Goal: Complete application form

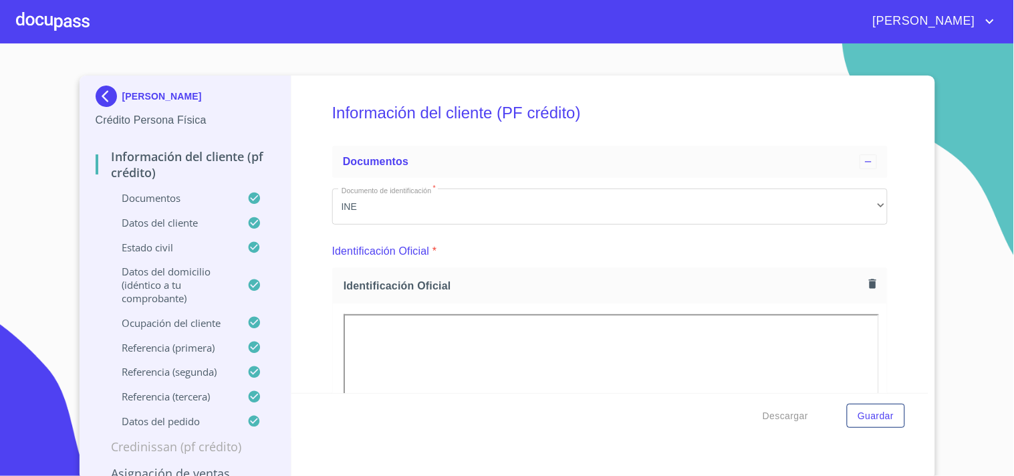
scroll to position [3663, 0]
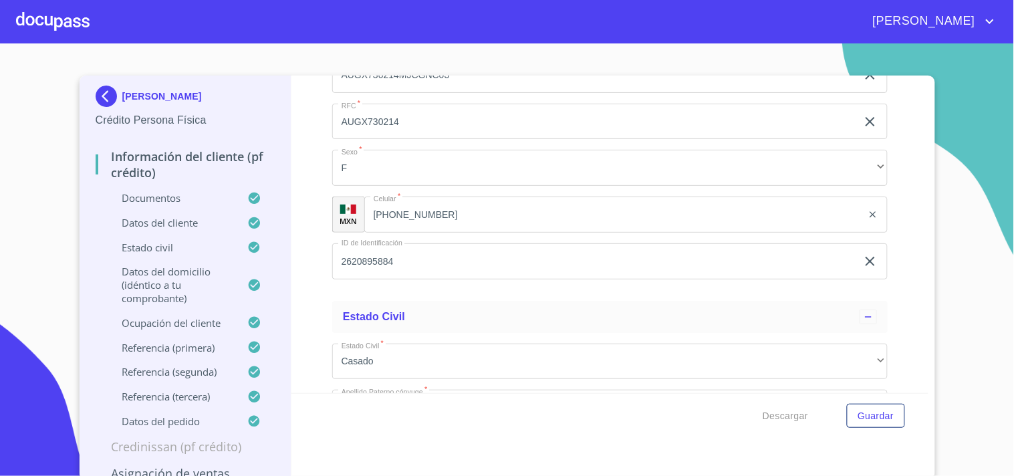
click at [71, 23] on div at bounding box center [53, 21] width 74 height 43
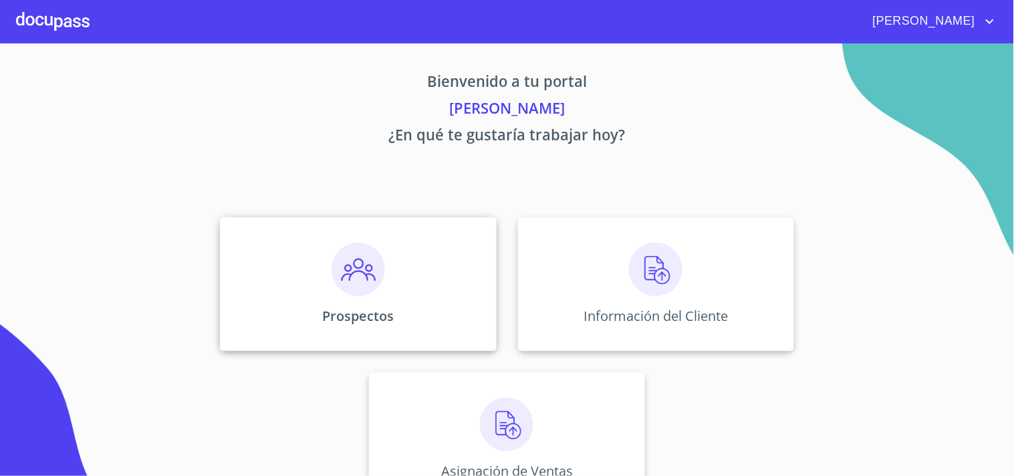
click at [417, 268] on div "Prospectos" at bounding box center [358, 284] width 276 height 134
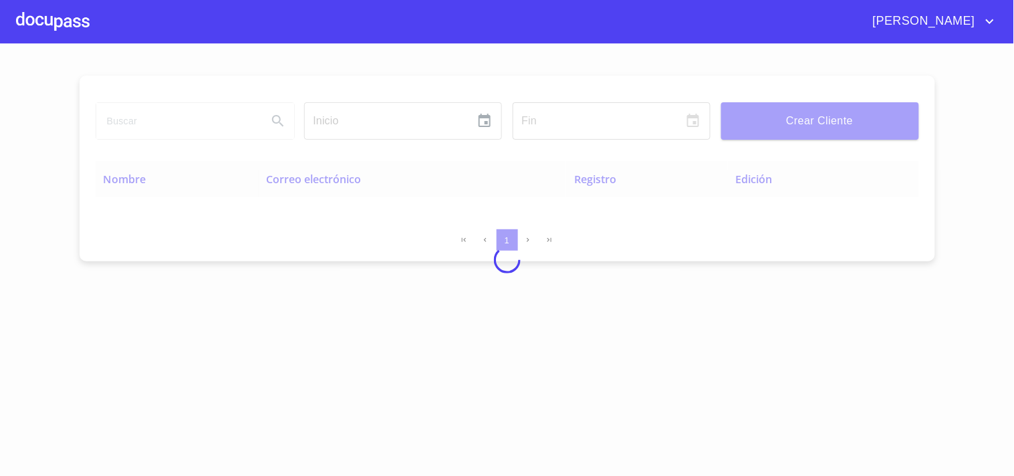
click at [849, 123] on div at bounding box center [507, 259] width 1014 height 433
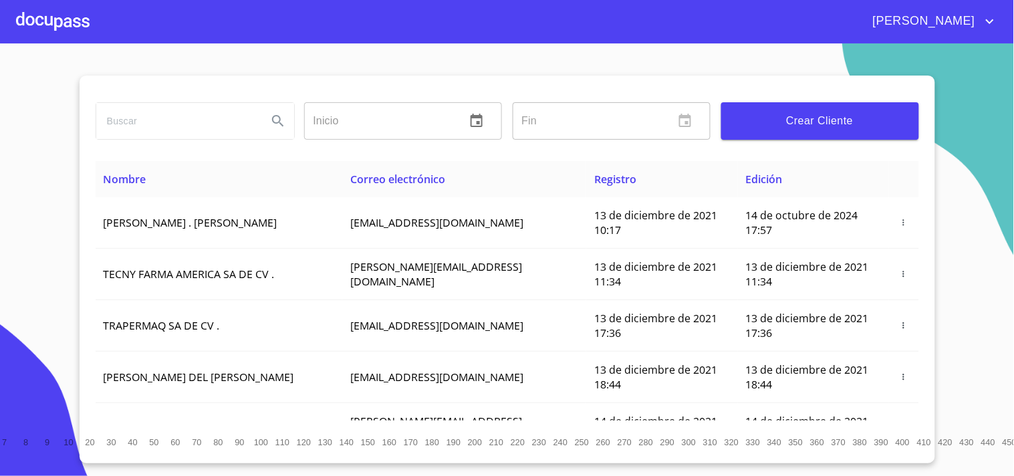
click at [163, 124] on input "search" at bounding box center [176, 121] width 160 height 36
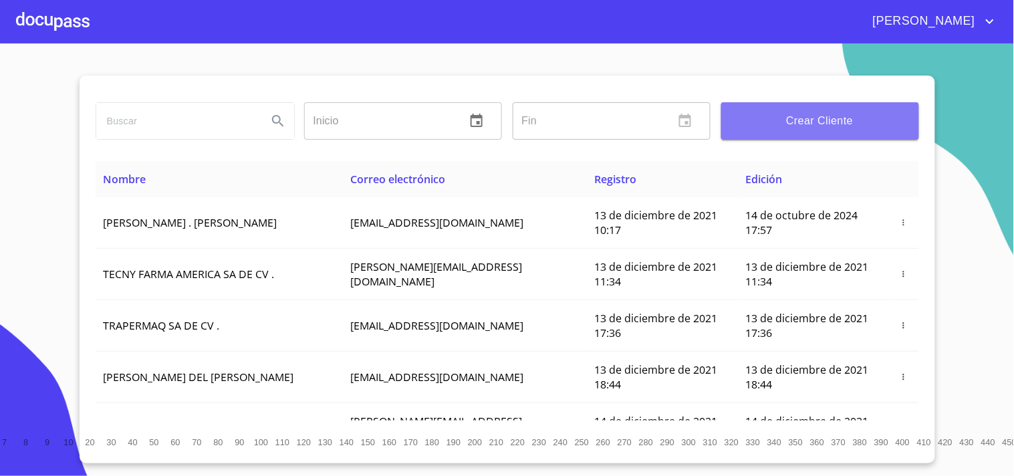
click at [791, 108] on button "Crear Cliente" at bounding box center [821, 120] width 198 height 37
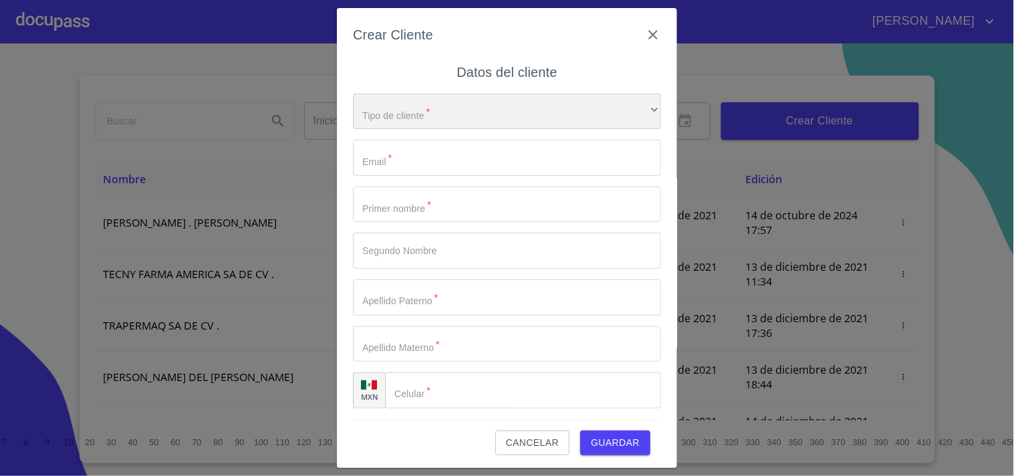
click at [455, 121] on div "​" at bounding box center [507, 112] width 308 height 36
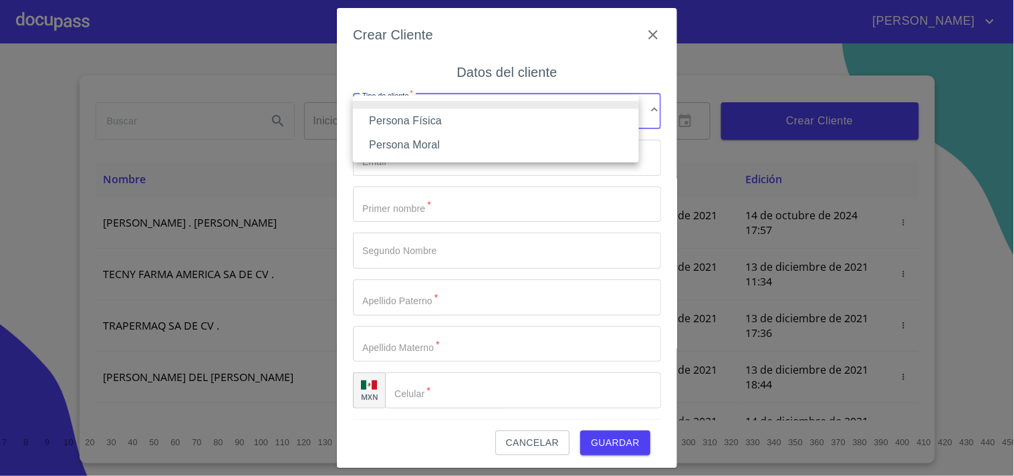
click at [423, 124] on li "Persona Física" at bounding box center [496, 121] width 286 height 24
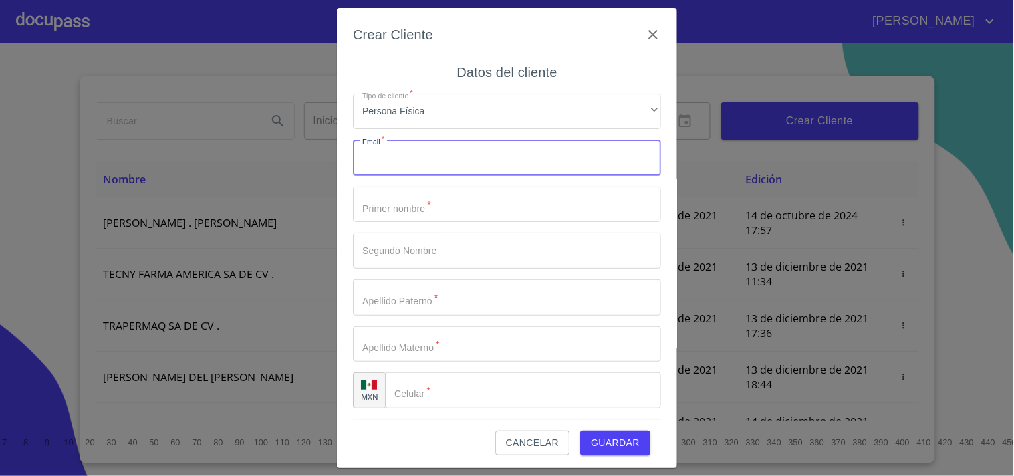
click at [416, 157] on input "Tipo de cliente   *" at bounding box center [507, 158] width 308 height 36
click at [404, 165] on input "Tipo de cliente   *" at bounding box center [507, 158] width 308 height 36
paste input "[EMAIL_ADDRESS][DOMAIN_NAME]"
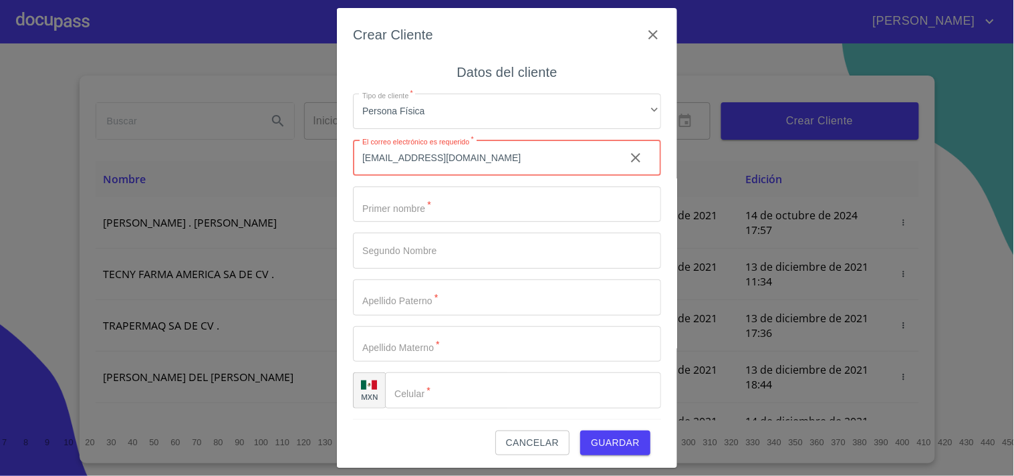
type input "[EMAIL_ADDRESS][DOMAIN_NAME]"
click at [416, 197] on input "Tipo de cliente   *" at bounding box center [507, 205] width 308 height 36
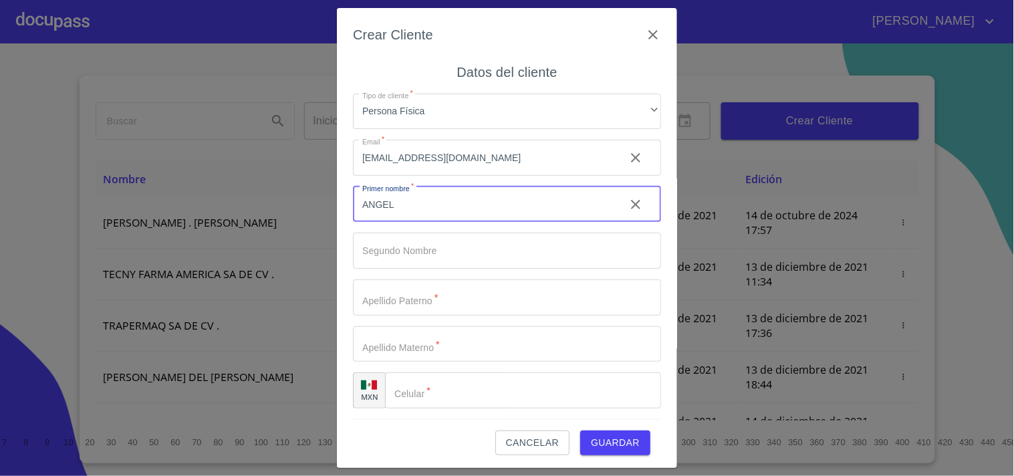
type input "ANGEL"
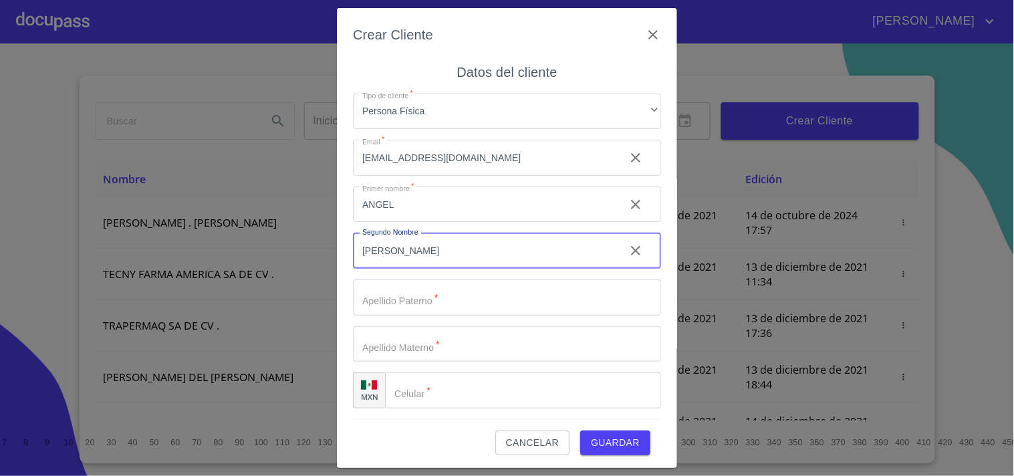
type input "[PERSON_NAME]"
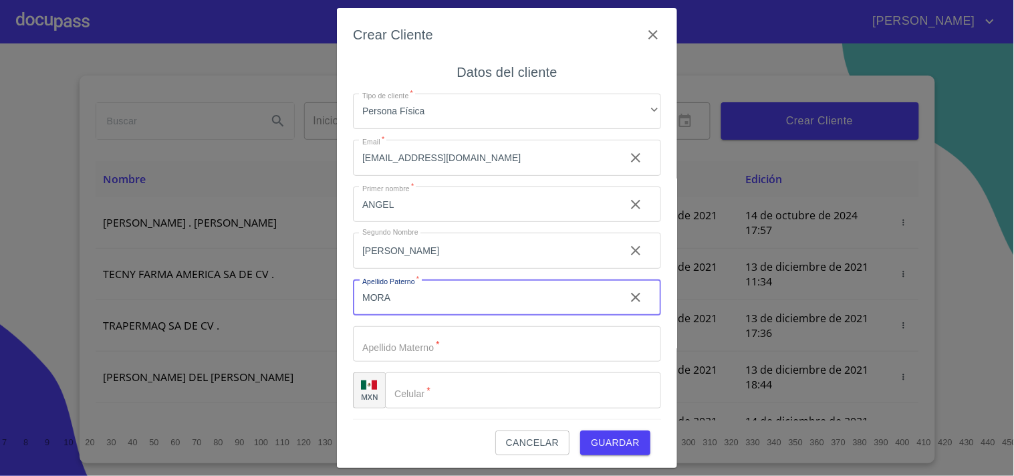
type input "MORA"
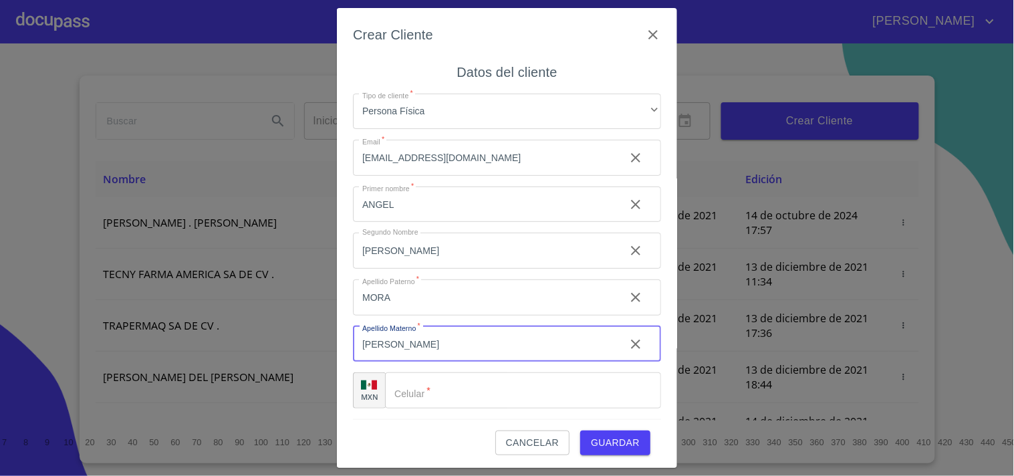
type input "[PERSON_NAME]"
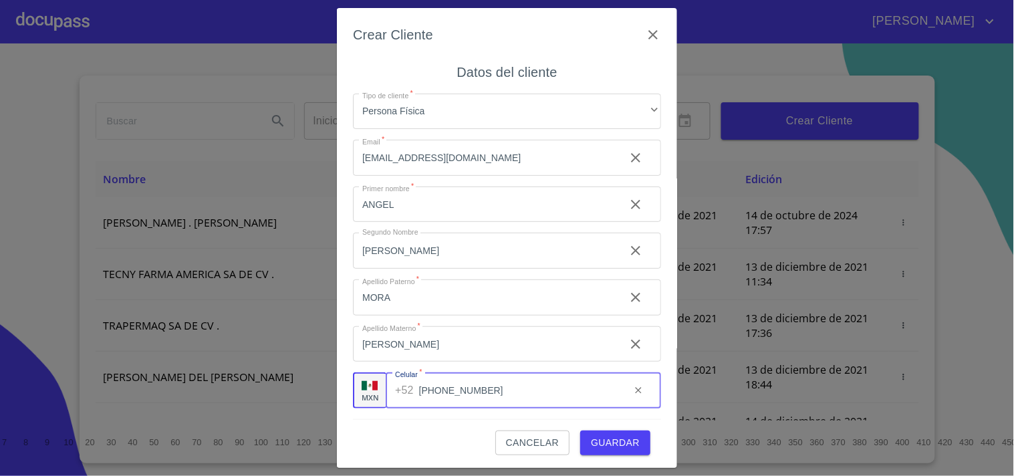
type input "[PHONE_NUMBER]"
click at [613, 443] on span "Guardar" at bounding box center [615, 443] width 49 height 17
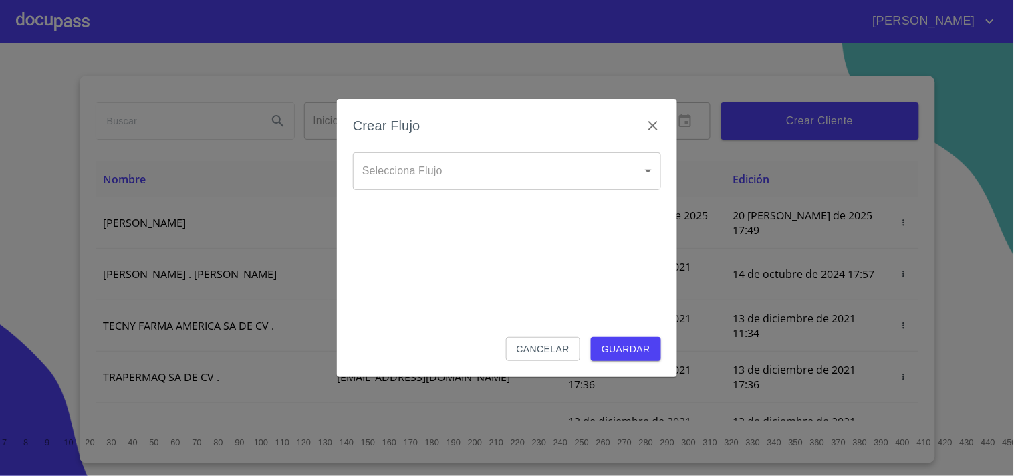
click at [645, 175] on body "[PERSON_NAME] ​ Fin ​ Crear Cliente Nombre Correo electrónico Registro Edición …" at bounding box center [507, 238] width 1014 height 476
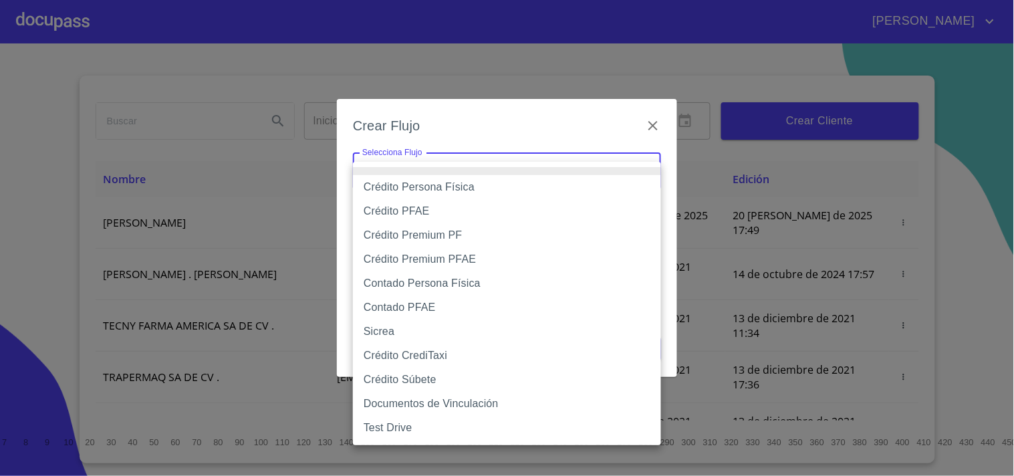
click at [443, 189] on li "Crédito Persona Física" at bounding box center [507, 187] width 308 height 24
type input "61b033e49b8c202ad5bb7912"
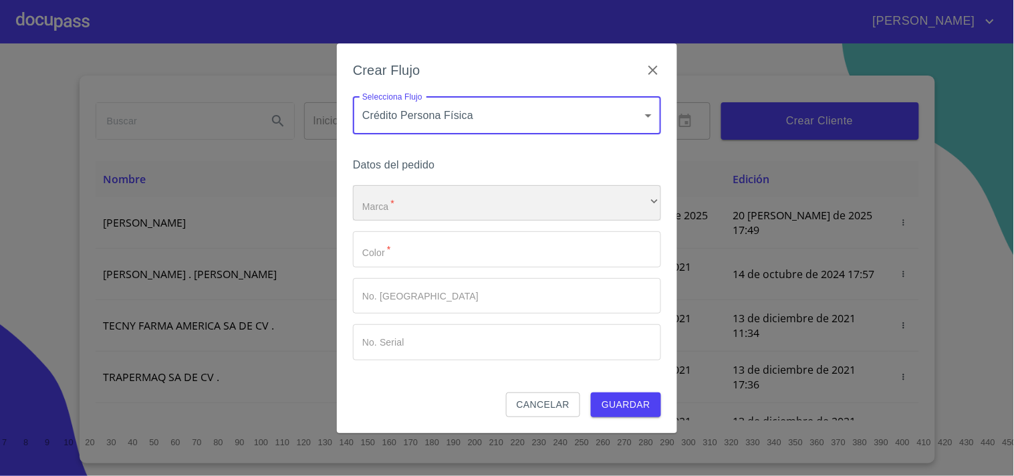
click at [437, 204] on div "​" at bounding box center [507, 203] width 308 height 36
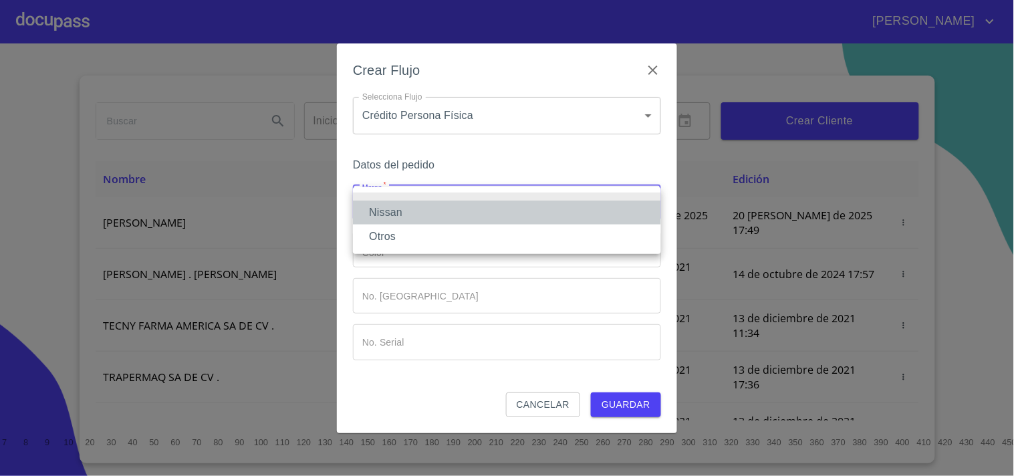
click at [382, 206] on li "Nissan" at bounding box center [507, 213] width 308 height 24
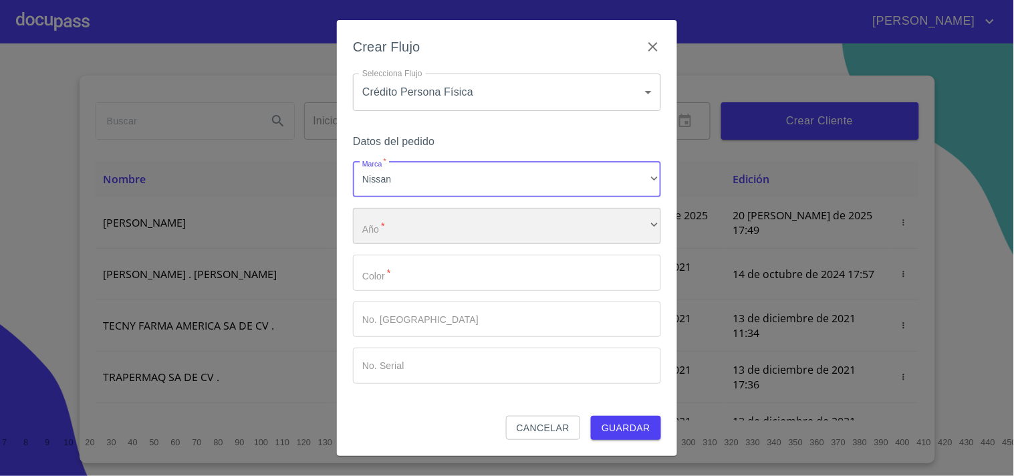
click at [410, 221] on div "​" at bounding box center [507, 226] width 308 height 36
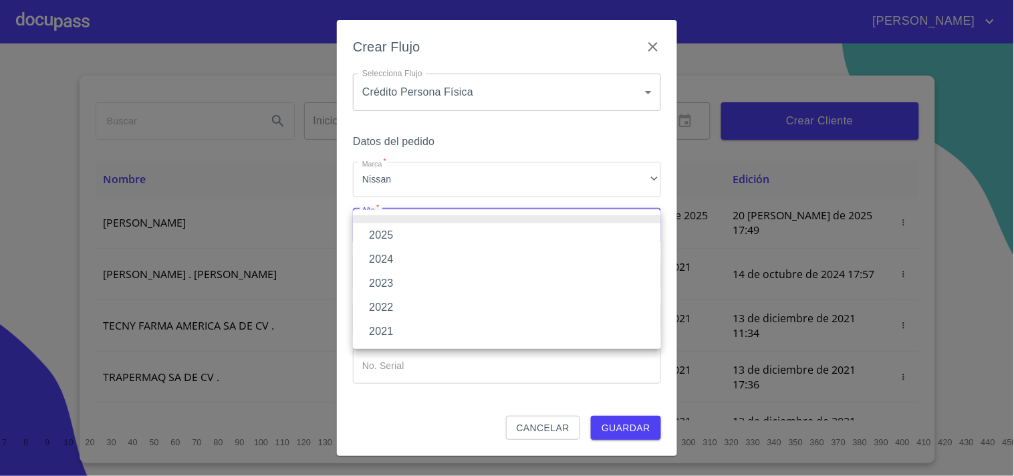
click at [389, 234] on li "2025" at bounding box center [507, 235] width 308 height 24
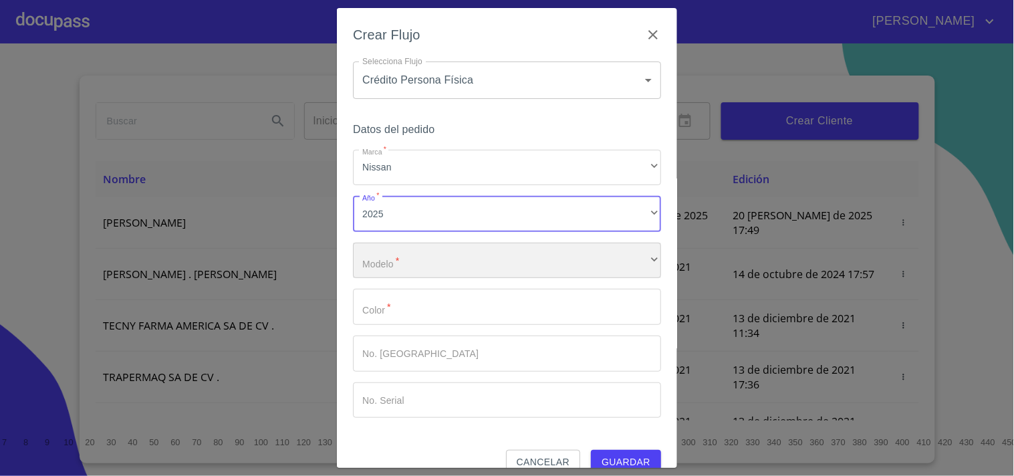
click at [405, 245] on div "​" at bounding box center [507, 261] width 308 height 36
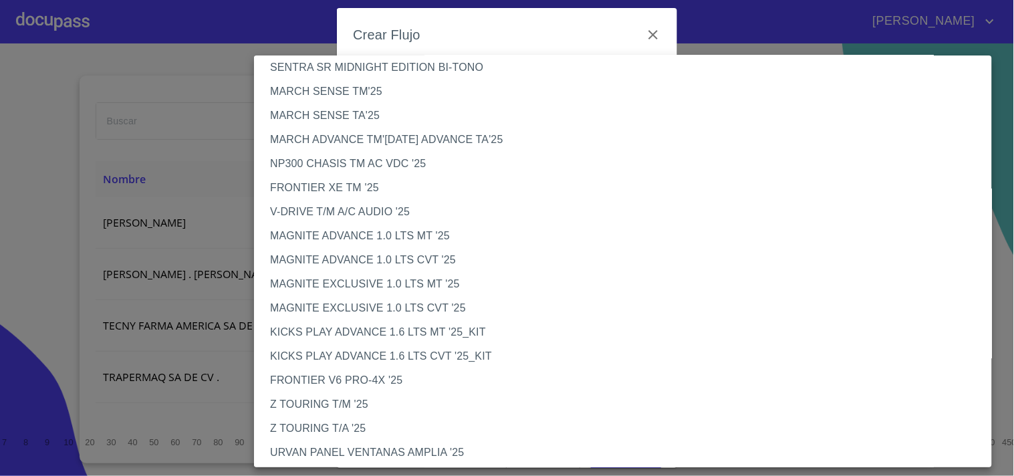
scroll to position [74, 0]
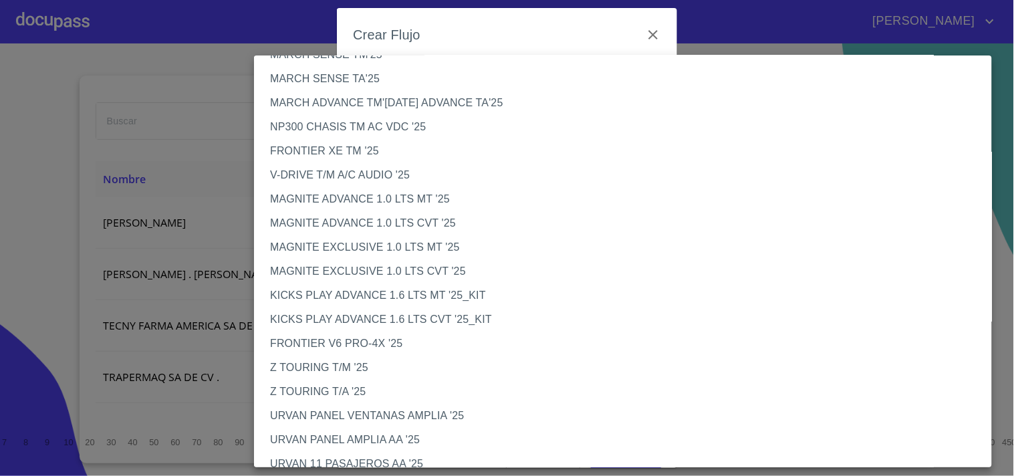
click at [412, 297] on li "KICKS PLAY ADVANCE 1.6 LTS MT '25_KIT" at bounding box center [629, 296] width 750 height 24
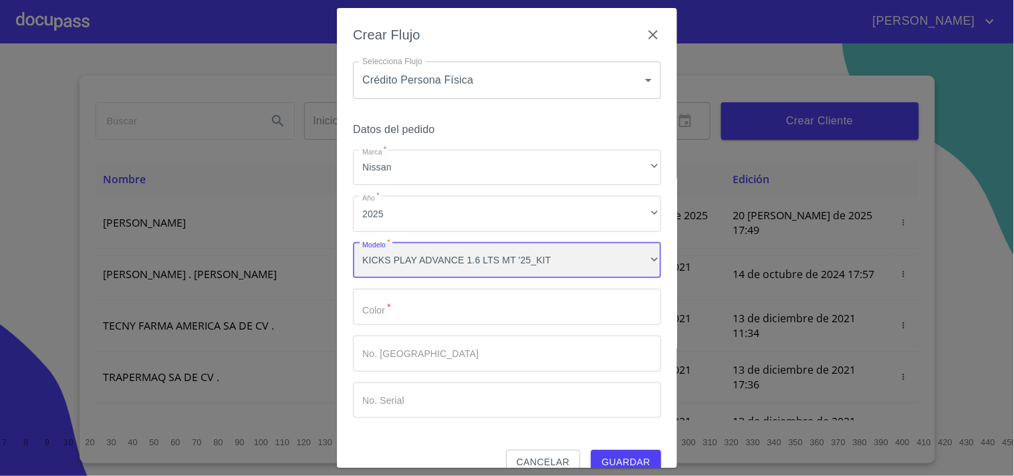
click at [576, 261] on div "KICKS PLAY ADVANCE 1.6 LTS MT '25_KIT" at bounding box center [507, 261] width 308 height 36
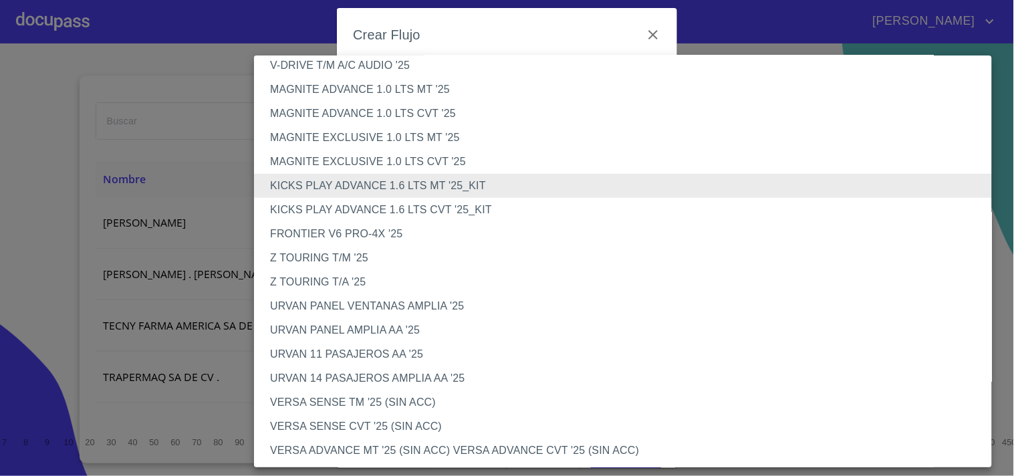
scroll to position [148, 0]
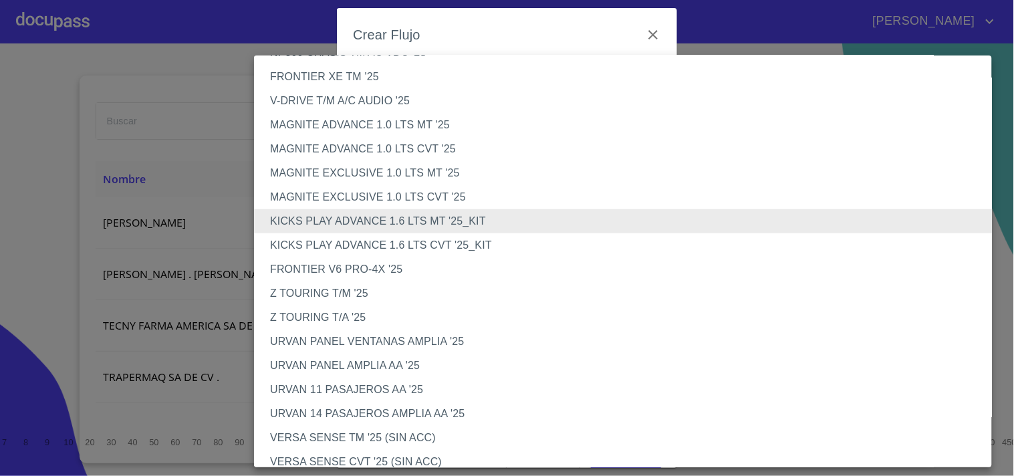
click at [459, 238] on li "KICKS PLAY ADVANCE 1.6 LTS CVT '25_KIT" at bounding box center [629, 245] width 750 height 24
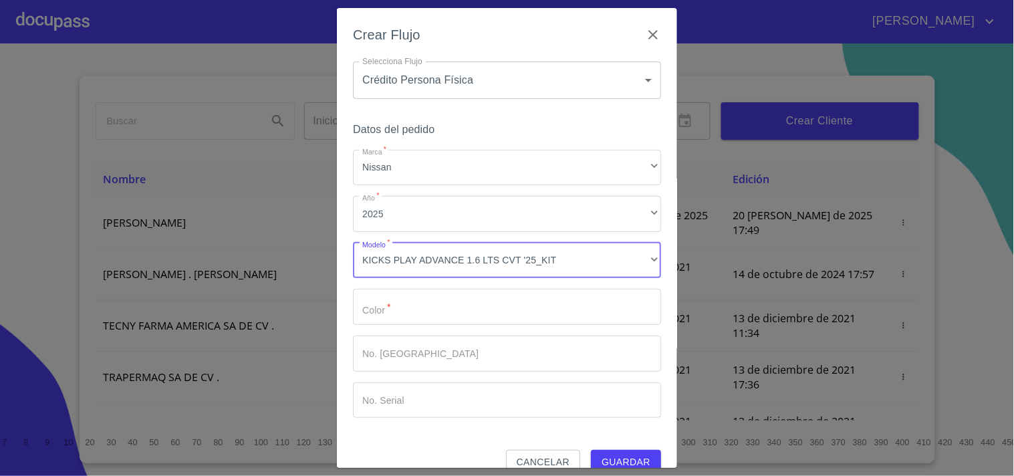
click at [437, 317] on input "Marca   *" at bounding box center [507, 307] width 308 height 36
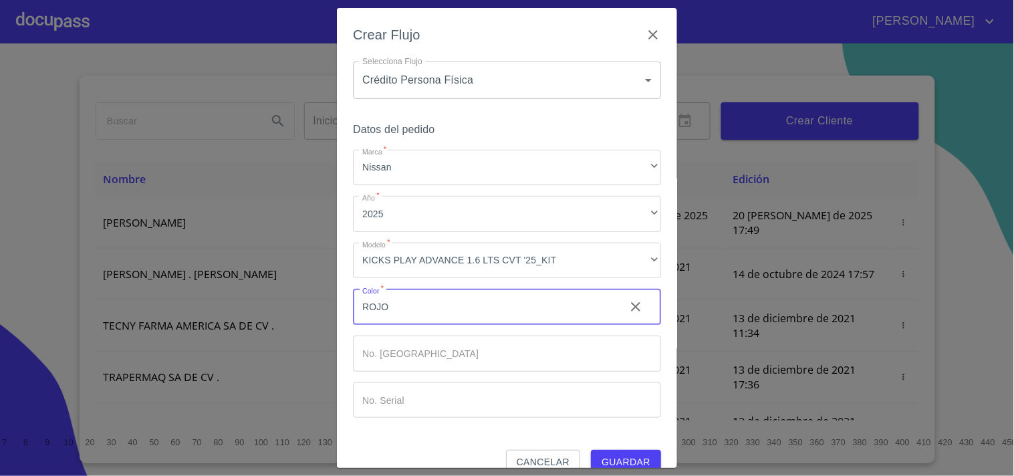
type input "ROJO"
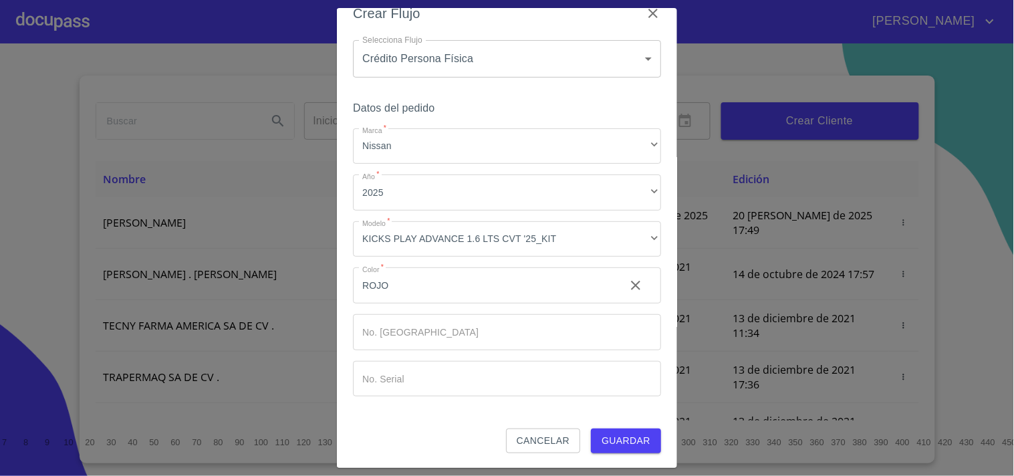
click at [616, 440] on span "Guardar" at bounding box center [626, 441] width 49 height 17
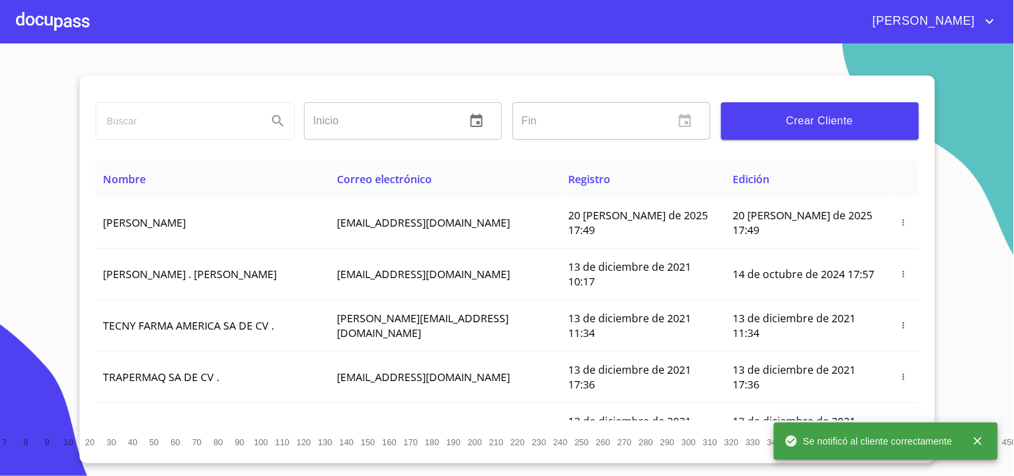
click at [52, 28] on div at bounding box center [53, 21] width 74 height 43
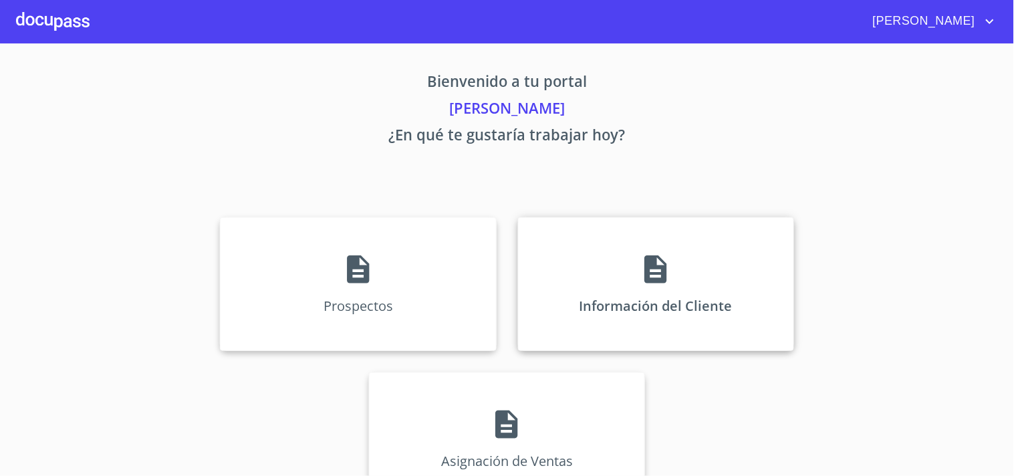
click at [634, 288] on div "Información del Cliente" at bounding box center [656, 284] width 276 height 134
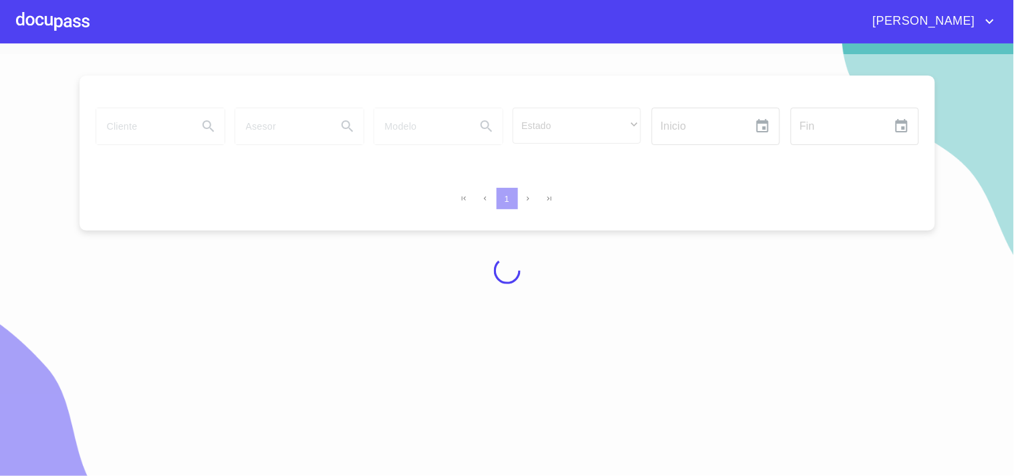
click at [614, 67] on div at bounding box center [507, 270] width 1014 height 433
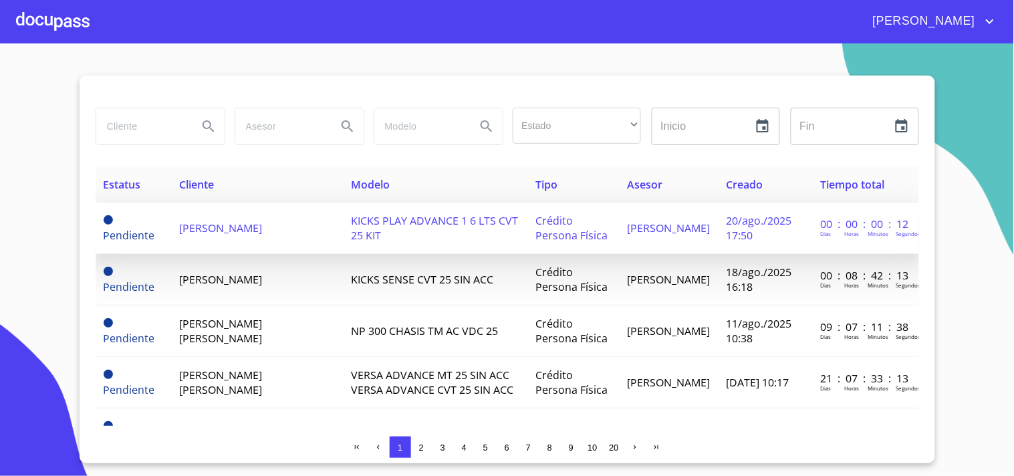
click at [229, 235] on td "[PERSON_NAME]" at bounding box center [257, 228] width 172 height 51
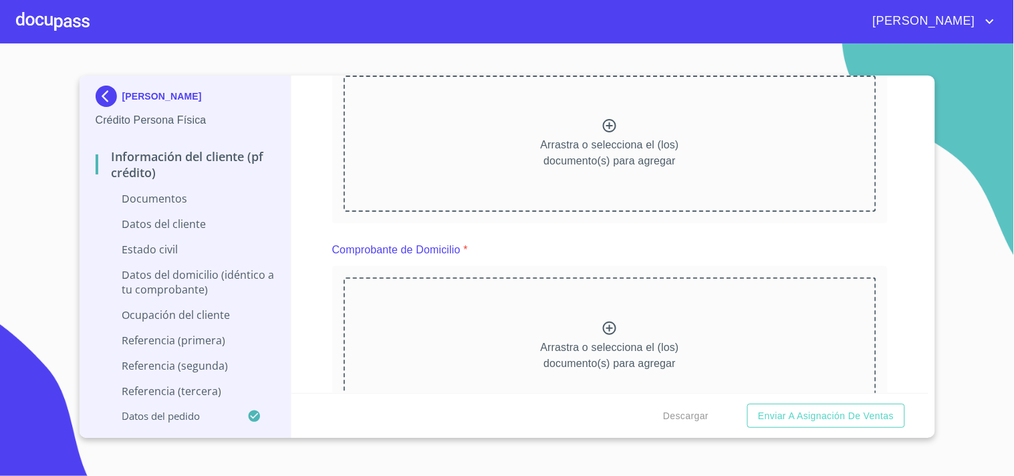
scroll to position [163, 0]
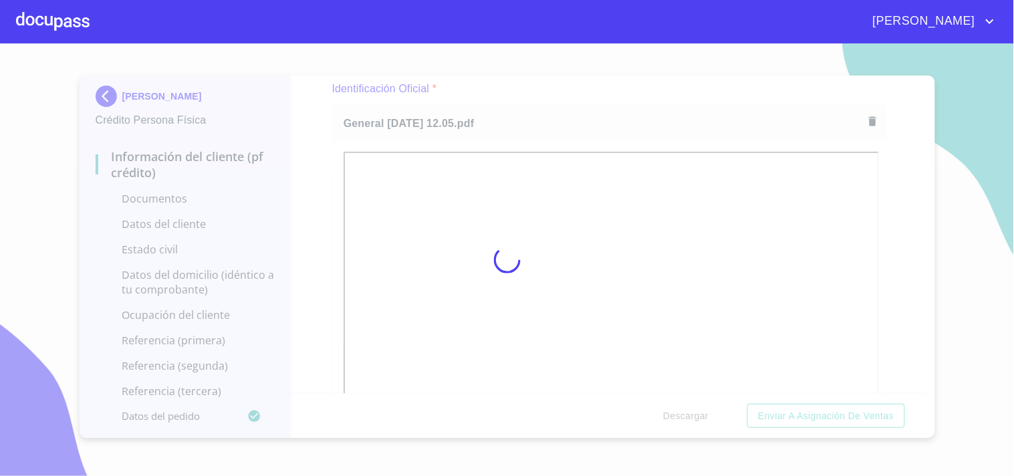
click at [605, 86] on div at bounding box center [507, 259] width 1014 height 433
drag, startPoint x: 924, startPoint y: 104, endPoint x: 925, endPoint y: 118, distance: 14.1
click at [925, 118] on div at bounding box center [507, 259] width 1014 height 433
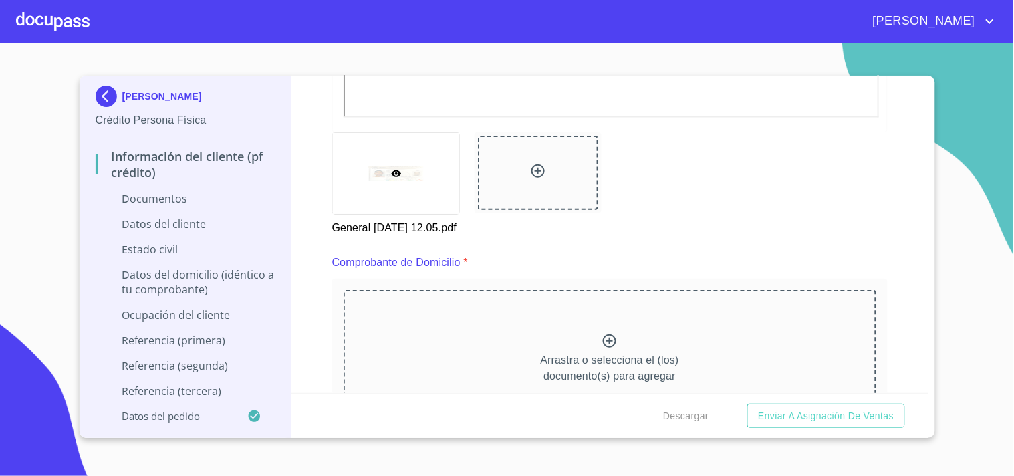
scroll to position [614, 0]
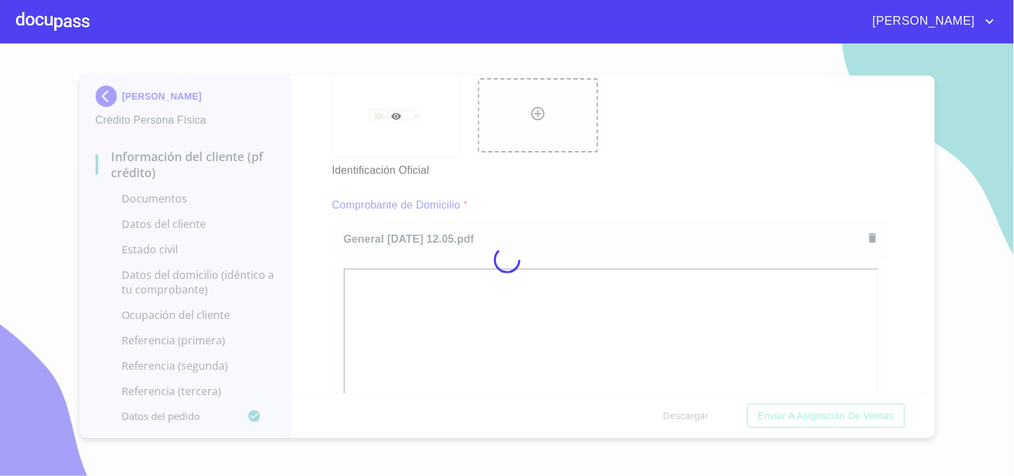
click at [624, 183] on div at bounding box center [507, 259] width 1014 height 433
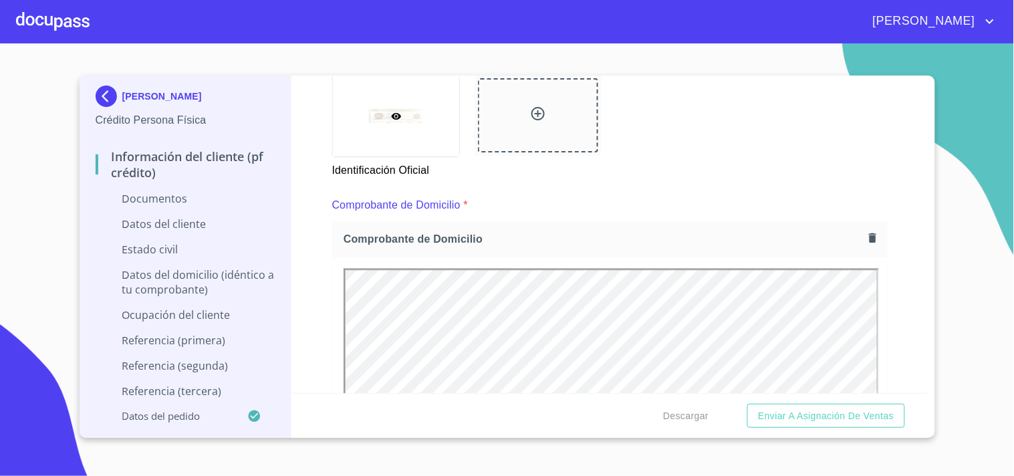
scroll to position [0, 0]
